Goal: Task Accomplishment & Management: Complete application form

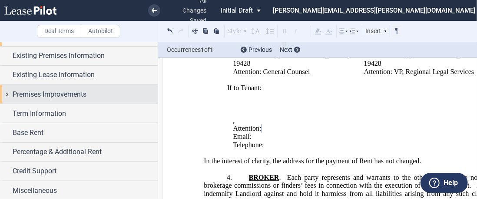
scroll to position [311, 0]
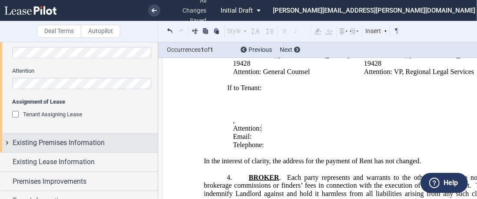
click at [81, 144] on span "Existing Premises Information" at bounding box center [59, 142] width 92 height 10
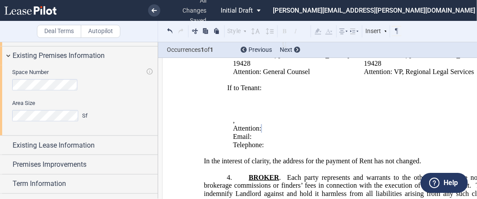
scroll to position [442, 0]
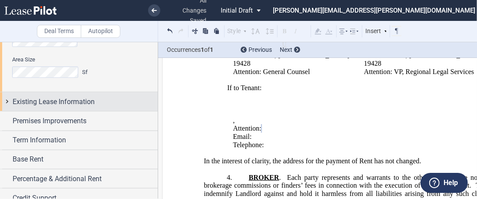
click at [78, 99] on span "Existing Lease Information" at bounding box center [54, 101] width 82 height 10
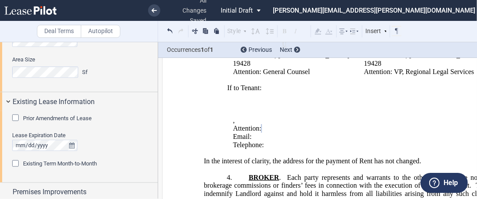
click at [63, 116] on span "Prior Amendments of Lease" at bounding box center [57, 118] width 69 height 7
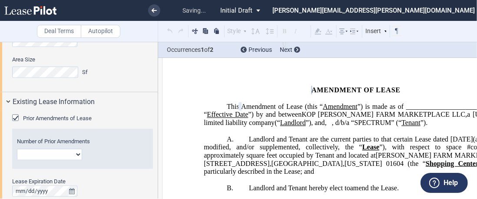
scroll to position [6, 0]
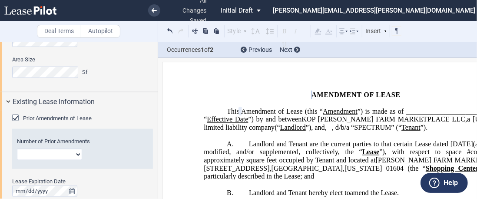
click at [54, 159] on div "Number of Prior Amendments 1 2 3 4 5 6 7 8 9 10 11 12" at bounding box center [82, 149] width 141 height 40
click at [56, 157] on select "1 2 3 4 5 6 7 8 9 10 11 12" at bounding box center [49, 154] width 65 height 11
select select "number:1"
click at [17, 149] on select "1 2 3 4 5 6 7 8 9 10 11 12" at bounding box center [49, 154] width 65 height 11
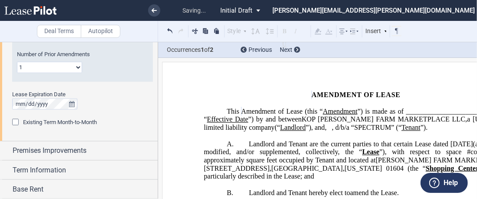
scroll to position [572, 0]
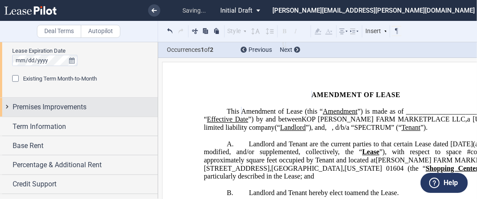
click at [80, 108] on span "Premises Improvements" at bounding box center [50, 107] width 74 height 10
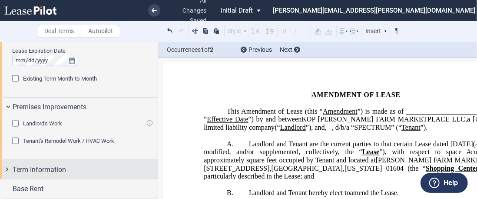
scroll to position [628, 0]
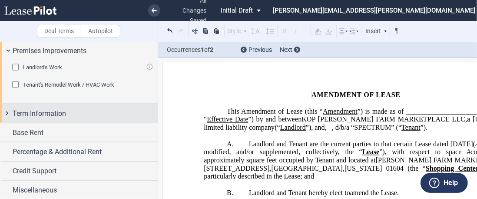
click at [67, 112] on div "Term Information" at bounding box center [85, 113] width 145 height 10
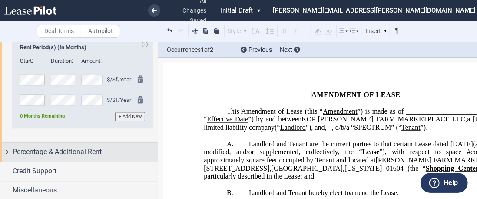
click at [77, 147] on span "Percentage & Additional Rent" at bounding box center [57, 152] width 89 height 10
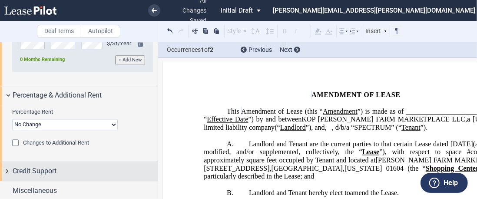
click at [79, 170] on div "Credit Support" at bounding box center [85, 170] width 145 height 10
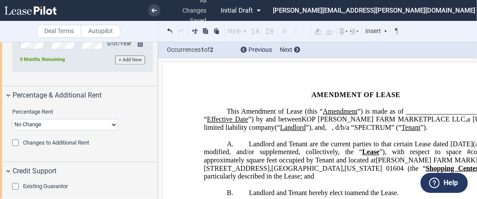
scroll to position [960, 0]
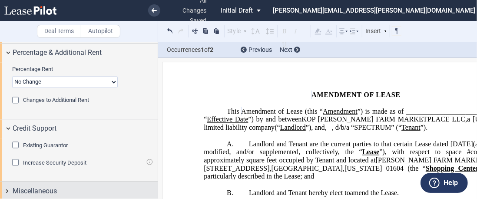
click at [65, 187] on div "Miscellaneous" at bounding box center [85, 190] width 145 height 10
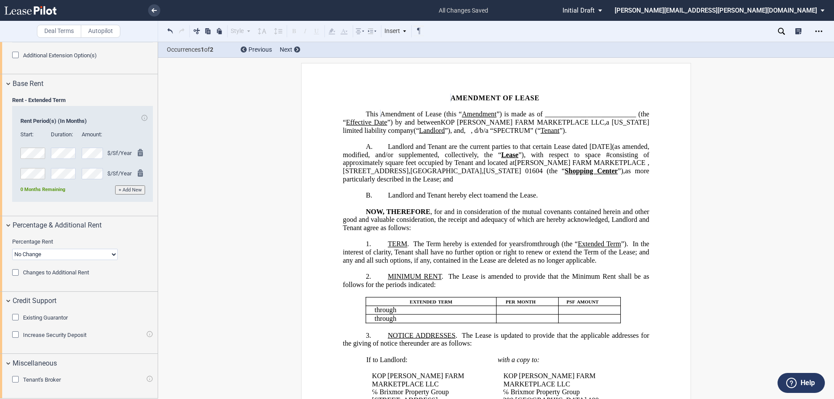
scroll to position [803, 0]
drag, startPoint x: 644, startPoint y: 171, endPoint x: 541, endPoint y: 172, distance: 103.4
click at [476, 172] on span "Landlord and Tenant are the current parties to that certain Lease dated [DATE] …" at bounding box center [497, 163] width 308 height 40
click at [445, 167] on span "square feet occupied by Tenant and located at" at bounding box center [476, 163] width 170 height 8
drag, startPoint x: 483, startPoint y: 170, endPoint x: 459, endPoint y: 170, distance: 23.9
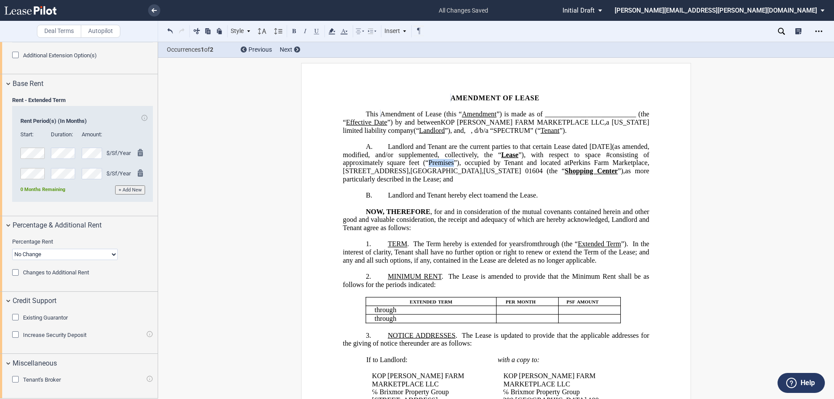
click at [459, 167] on span "square feet (“Premises”), occupied by Tenant and located at" at bounding box center [478, 163] width 182 height 8
click at [314, 31] on button at bounding box center [316, 31] width 10 height 10
click at [294, 30] on button at bounding box center [294, 31] width 10 height 10
drag, startPoint x: 504, startPoint y: 125, endPoint x: 458, endPoint y: 123, distance: 45.6
click at [458, 123] on span "Amendment of Lease (this “ Amendment ”) is made as of _________________________…" at bounding box center [497, 122] width 308 height 24
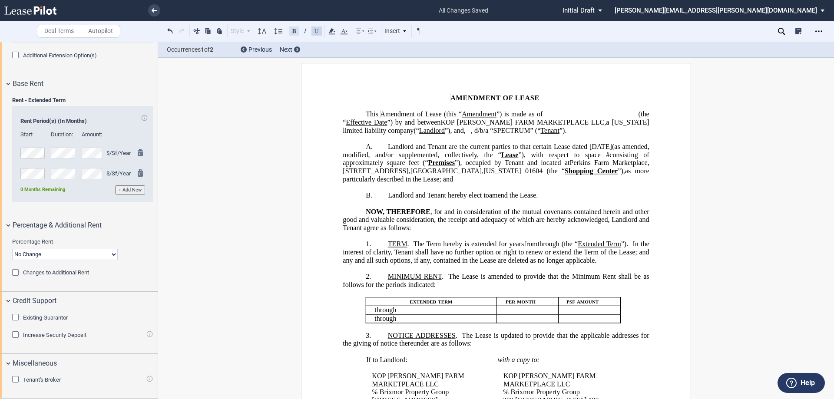
click at [292, 32] on button at bounding box center [294, 31] width 10 height 10
drag, startPoint x: 567, startPoint y: 114, endPoint x: 534, endPoint y: 115, distance: 33.0
click at [476, 115] on span "Amendment of Lease (this “ Amendment ”) is made as of _________________________…" at bounding box center [497, 122] width 308 height 24
click at [291, 31] on button at bounding box center [294, 31] width 10 height 10
click at [442, 122] on span "”) by and between" at bounding box center [415, 123] width 53 height 8
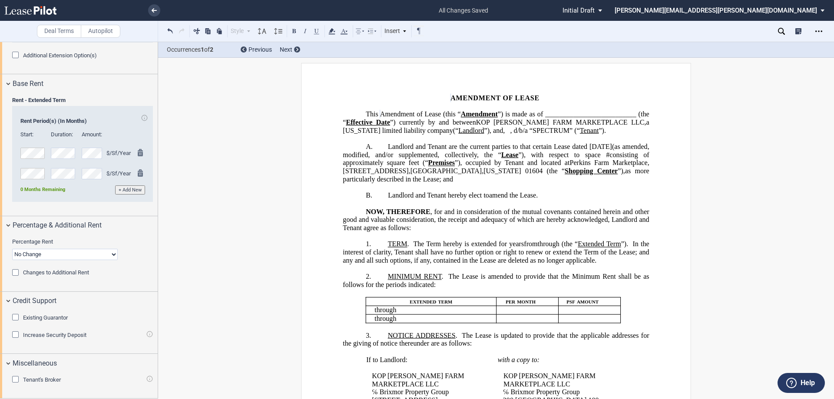
click at [476, 163] on span "consisting of approximately" at bounding box center [497, 159] width 308 height 16
drag, startPoint x: 406, startPoint y: 251, endPoint x: 379, endPoint y: 253, distance: 26.5
click at [379, 198] on p "1. TERM . The Term hereby is extended for [_______] years ﻿ ﻿ ﻿ ﻿ year s ﻿ ﻿ mo…" at bounding box center [496, 252] width 306 height 24
click at [292, 30] on button at bounding box center [294, 31] width 10 height 10
drag, startPoint x: 429, startPoint y: 264, endPoint x: 387, endPoint y: 261, distance: 41.8
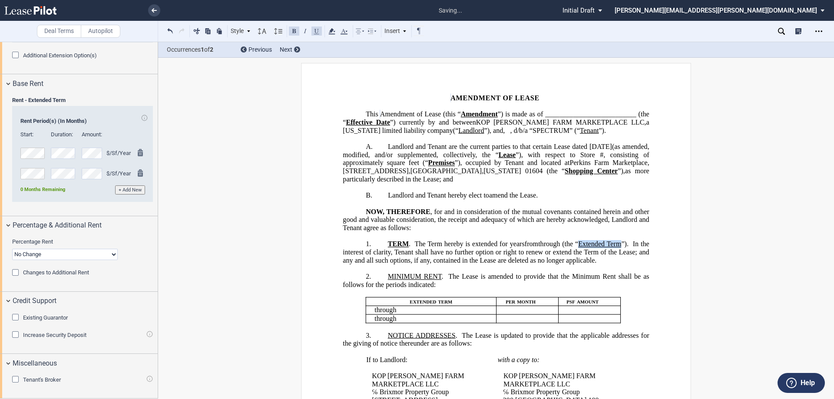
click at [387, 198] on span "(the “ Extended Term ”). In the interest of clarity, Tenant shall have no furth…" at bounding box center [497, 252] width 308 height 24
click at [295, 30] on button at bounding box center [294, 31] width 10 height 10
drag, startPoint x: 439, startPoint y: 294, endPoint x: 385, endPoint y: 291, distance: 54.4
click at [385, 198] on p "2. MINIMUM RENT . The Lease is amended to provide that the Minimum Rent shall b…" at bounding box center [496, 281] width 306 height 16
click at [295, 30] on button at bounding box center [294, 31] width 10 height 10
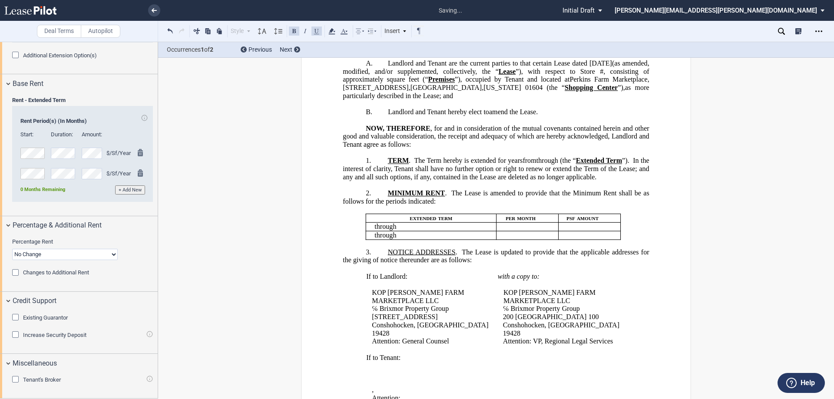
scroll to position [180, 0]
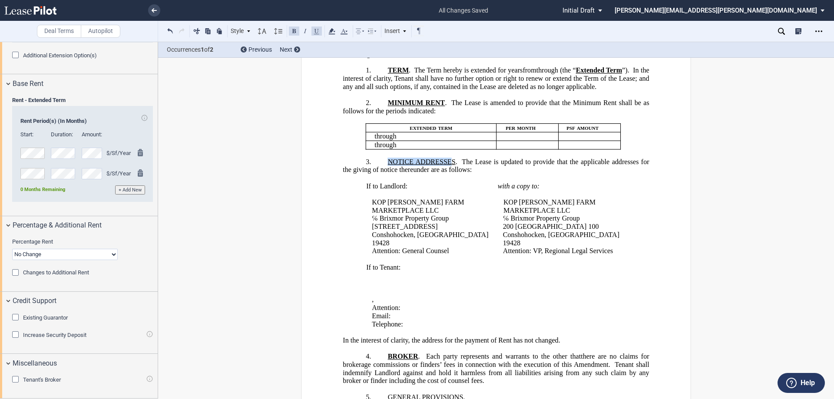
drag, startPoint x: 451, startPoint y: 192, endPoint x: 382, endPoint y: 192, distance: 69.1
click at [382, 174] on p "3. NOTICE ADDRESSES . The Lease is updated to provide that the applicable addre…" at bounding box center [496, 166] width 306 height 16
click at [295, 33] on button at bounding box center [294, 31] width 10 height 10
click at [453, 165] on span "NOTICE ADDRESSE S" at bounding box center [423, 162] width 71 height 8
click at [293, 30] on button at bounding box center [294, 31] width 10 height 10
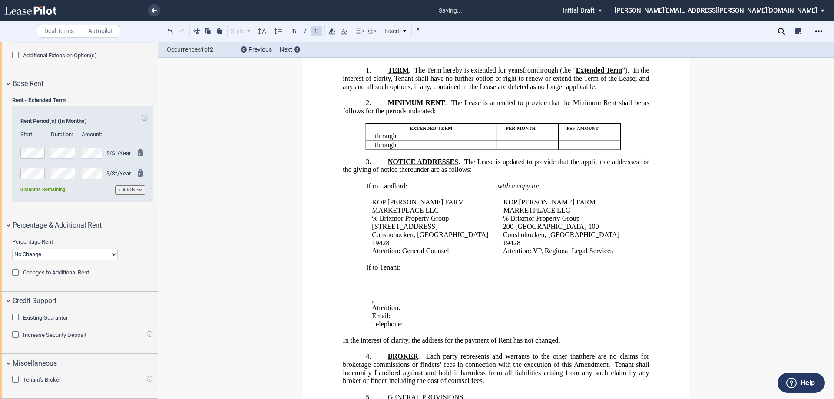
click at [466, 198] on span "KOP [PERSON_NAME] FARM MARKETPLACE LLC" at bounding box center [419, 206] width 94 height 16
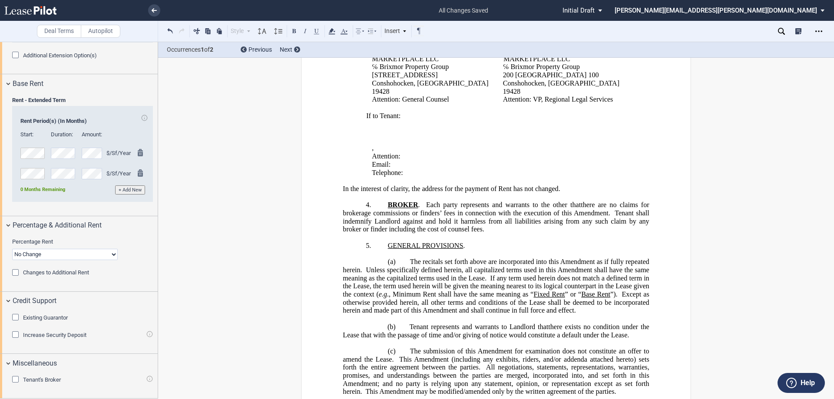
scroll to position [354, 0]
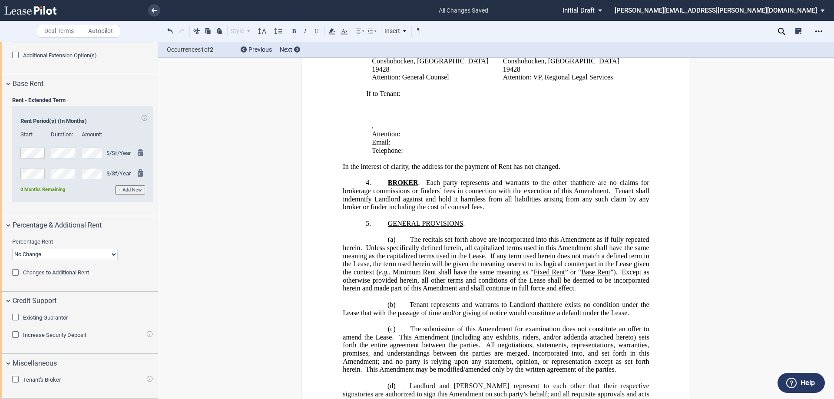
click at [420, 198] on p "﻿" at bounding box center [496, 232] width 306 height 8
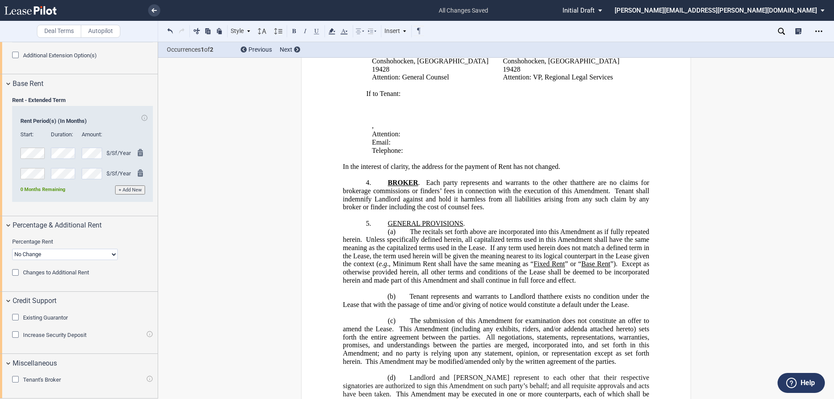
click at [391, 198] on p "﻿" at bounding box center [496, 289] width 306 height 8
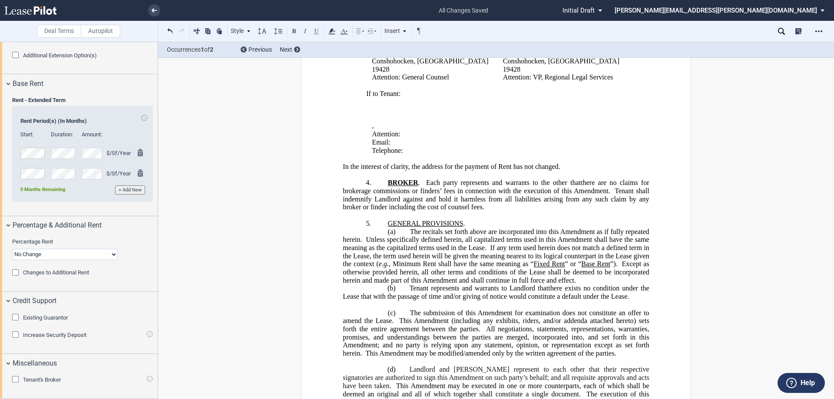
click at [390, 198] on p "﻿" at bounding box center [496, 305] width 306 height 8
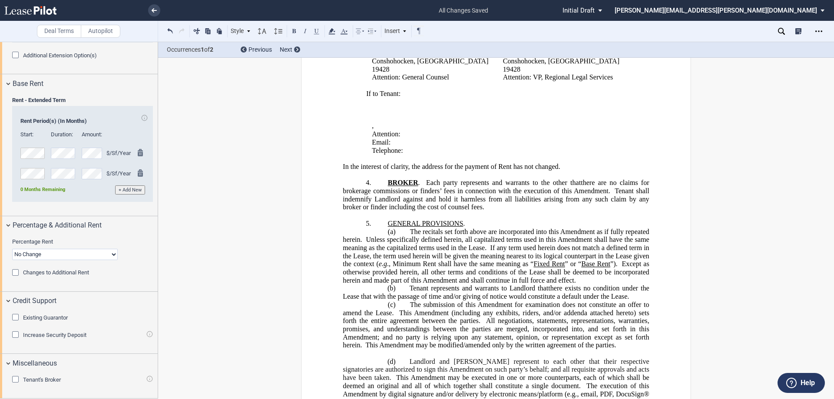
click at [386, 198] on p "﻿" at bounding box center [496, 353] width 306 height 8
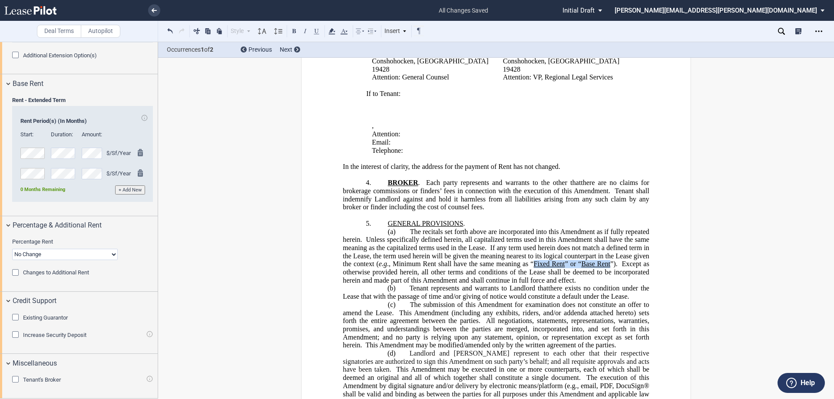
drag, startPoint x: 609, startPoint y: 289, endPoint x: 532, endPoint y: 286, distance: 77.0
click at [476, 198] on span "The recitals set forth above are incorporated into this Amendment as if fully r…" at bounding box center [497, 256] width 308 height 56
click at [317, 35] on button at bounding box center [316, 31] width 10 height 10
click at [316, 35] on button at bounding box center [316, 31] width 10 height 10
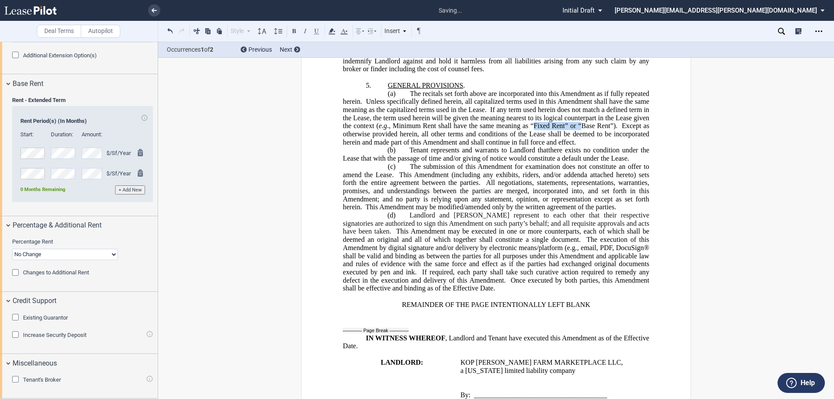
scroll to position [528, 0]
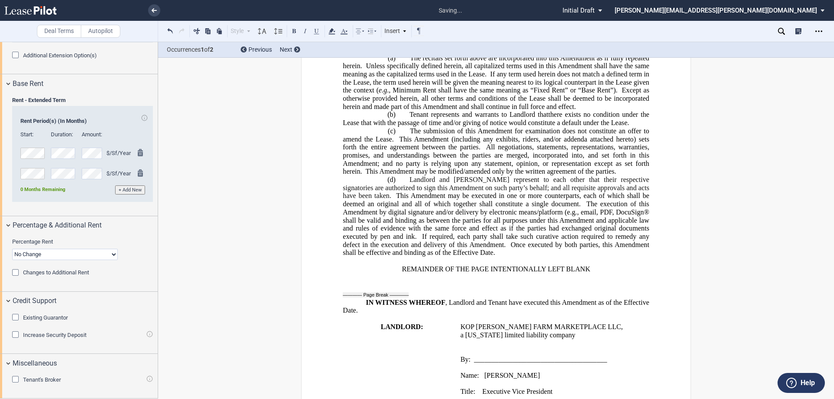
click at [476, 198] on span ", email, PDF, DocuSign® shall be valid and binding as between the parties for a…" at bounding box center [497, 224] width 308 height 32
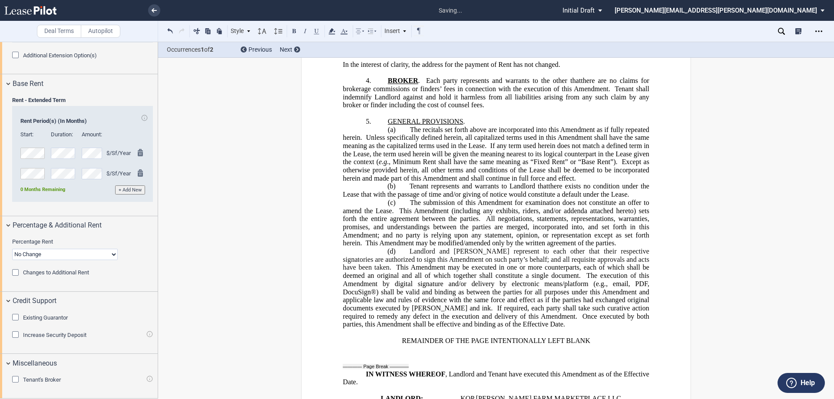
scroll to position [397, 0]
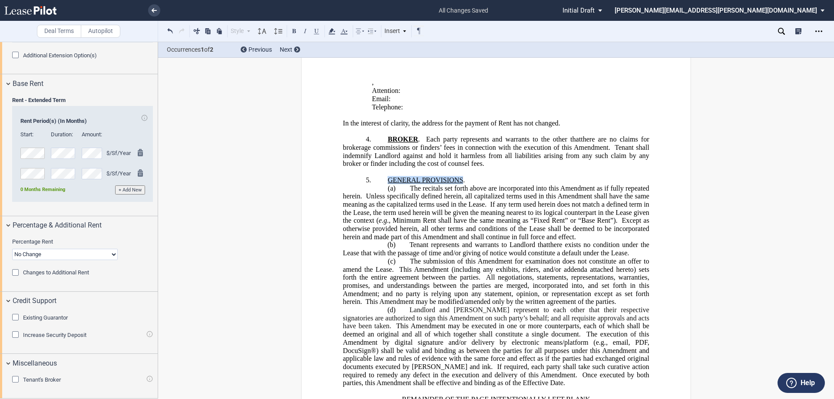
drag, startPoint x: 459, startPoint y: 203, endPoint x: 387, endPoint y: 202, distance: 71.2
click at [388, 184] on span "GENERAL PROVISIONS" at bounding box center [426, 180] width 76 height 8
click at [298, 31] on button at bounding box center [294, 31] width 10 height 10
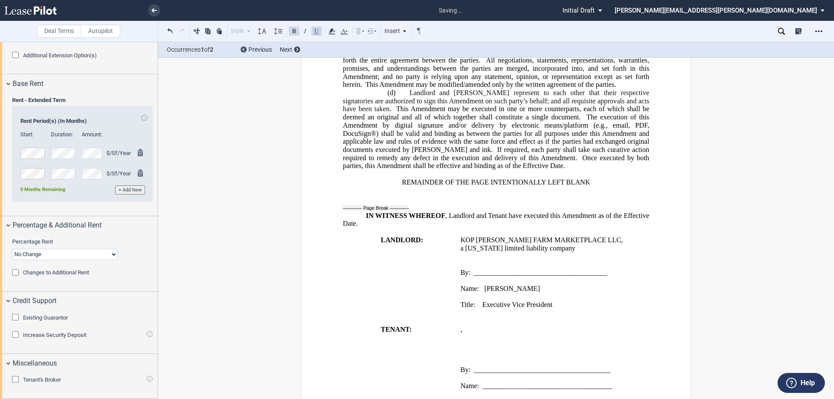
click at [476, 198] on p "﻿" at bounding box center [554, 297] width 189 height 8
drag, startPoint x: 483, startPoint y: 313, endPoint x: 455, endPoint y: 313, distance: 27.8
click at [457, 198] on td "KOP [PERSON_NAME] FARM MARKETPLACE LLC , a [US_STATE] limited liability company…" at bounding box center [555, 272] width 196 height 73
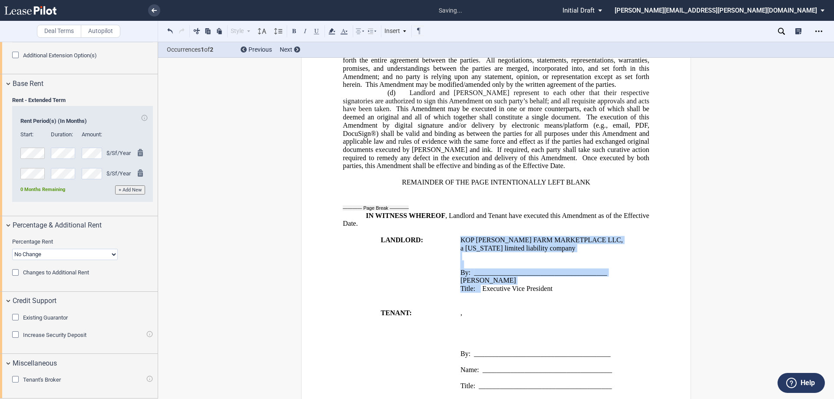
drag, startPoint x: 479, startPoint y: 314, endPoint x: 453, endPoint y: 312, distance: 26.1
click at [453, 198] on tr "LANDLORD: KOP [PERSON_NAME] FARM MARKETPLACE LLC , a [US_STATE] limited liabili…" at bounding box center [498, 268] width 310 height 65
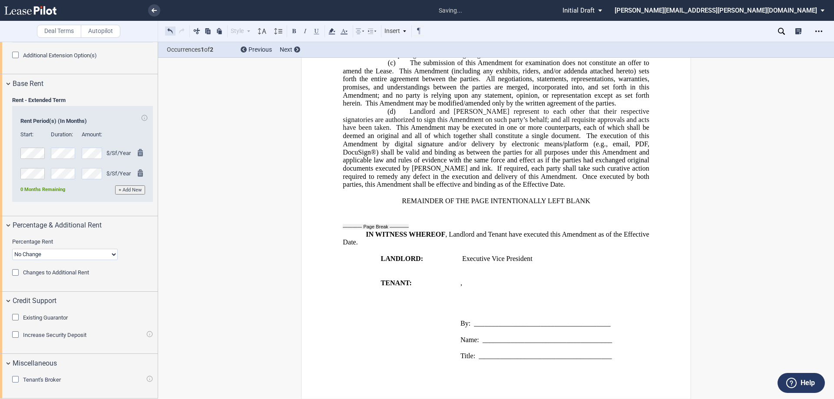
click at [171, 32] on button at bounding box center [170, 31] width 10 height 10
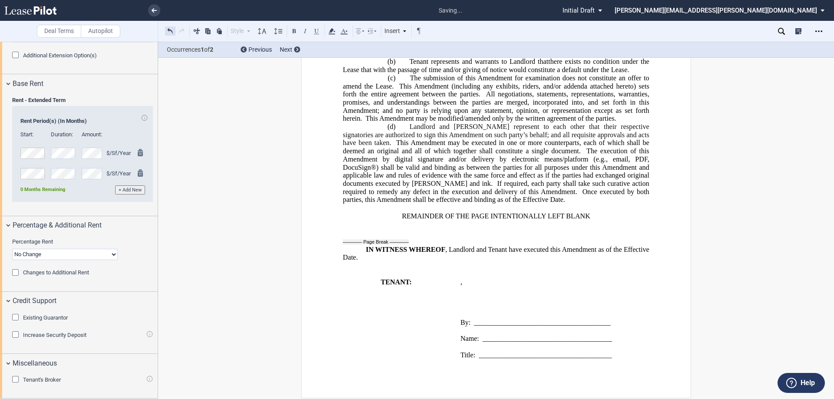
scroll to position [604, 0]
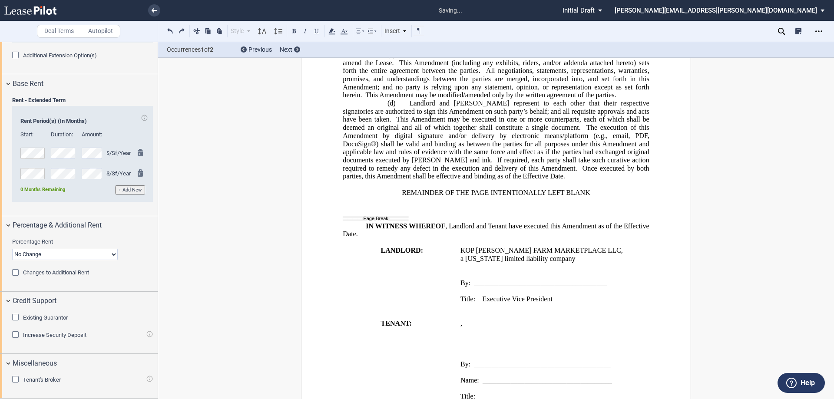
click at [453, 198] on td "LANDLORD:" at bounding box center [400, 278] width 114 height 65
click at [174, 29] on button at bounding box center [170, 31] width 10 height 10
click at [476, 198] on span at bounding box center [478, 307] width 7 height 8
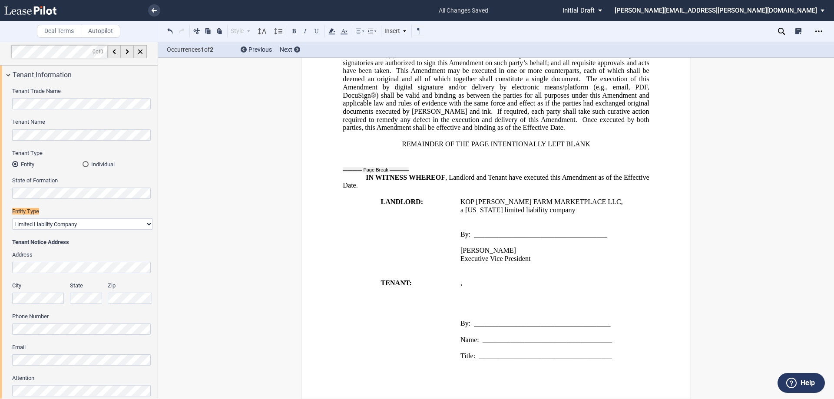
scroll to position [0, 0]
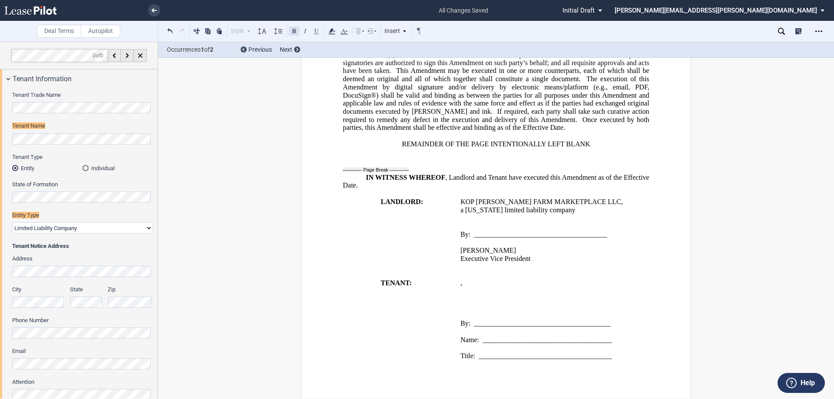
click at [295, 30] on button at bounding box center [294, 31] width 10 height 10
click at [476, 198] on span "KOP [PERSON_NAME] FARM MARKETPLACE LLC" at bounding box center [540, 202] width 161 height 8
drag, startPoint x: 593, startPoint y: 201, endPoint x: 459, endPoint y: 202, distance: 133.8
click at [460, 198] on span "KOP [PERSON_NAME] FARM MARKETPLACE LLC ," at bounding box center [541, 202] width 162 height 8
click at [293, 31] on button at bounding box center [294, 31] width 10 height 10
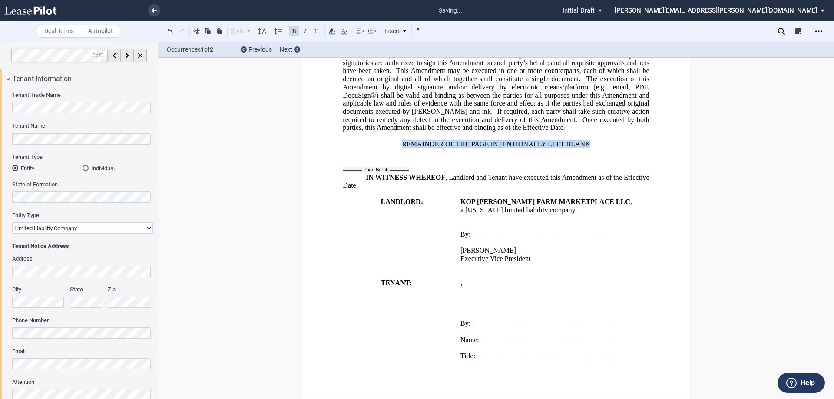
drag, startPoint x: 575, startPoint y: 144, endPoint x: 401, endPoint y: 144, distance: 174.2
click at [401, 144] on p "REMAINDER OF THE PAGE INTENTIONALLY LEFT BLANK" at bounding box center [496, 144] width 306 height 8
click at [295, 31] on button at bounding box center [294, 31] width 10 height 10
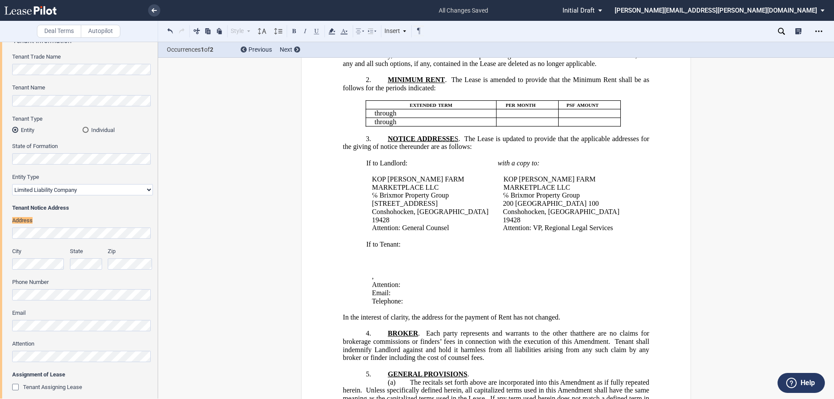
scroll to position [199, 0]
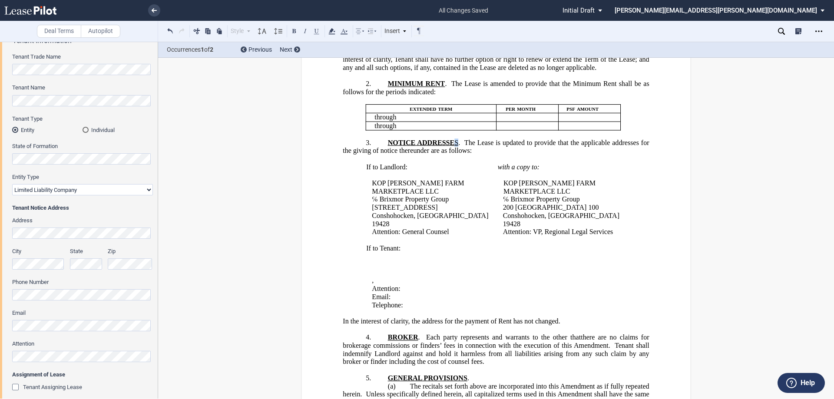
click at [454, 146] on span "S" at bounding box center [456, 143] width 4 height 8
click at [298, 31] on button at bounding box center [294, 31] width 10 height 10
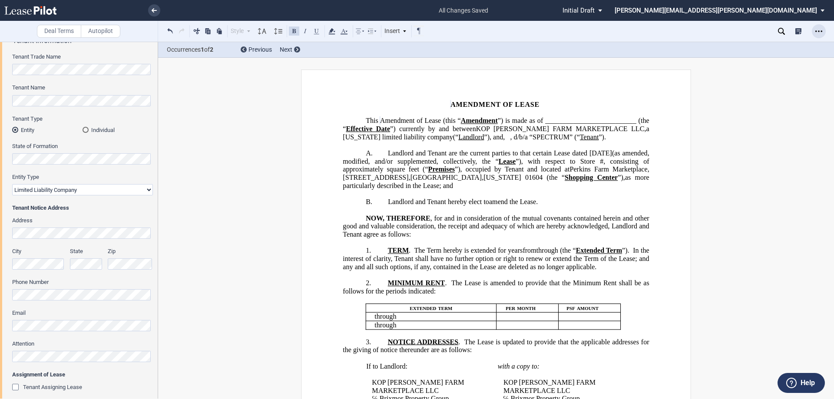
click at [476, 29] on div "Open Lease options menu" at bounding box center [819, 31] width 14 height 14
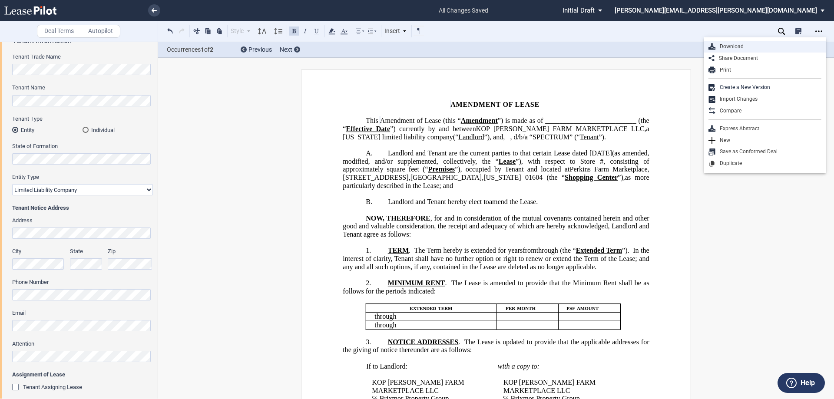
click at [476, 48] on div "Download" at bounding box center [768, 46] width 106 height 7
